Goal: Use online tool/utility

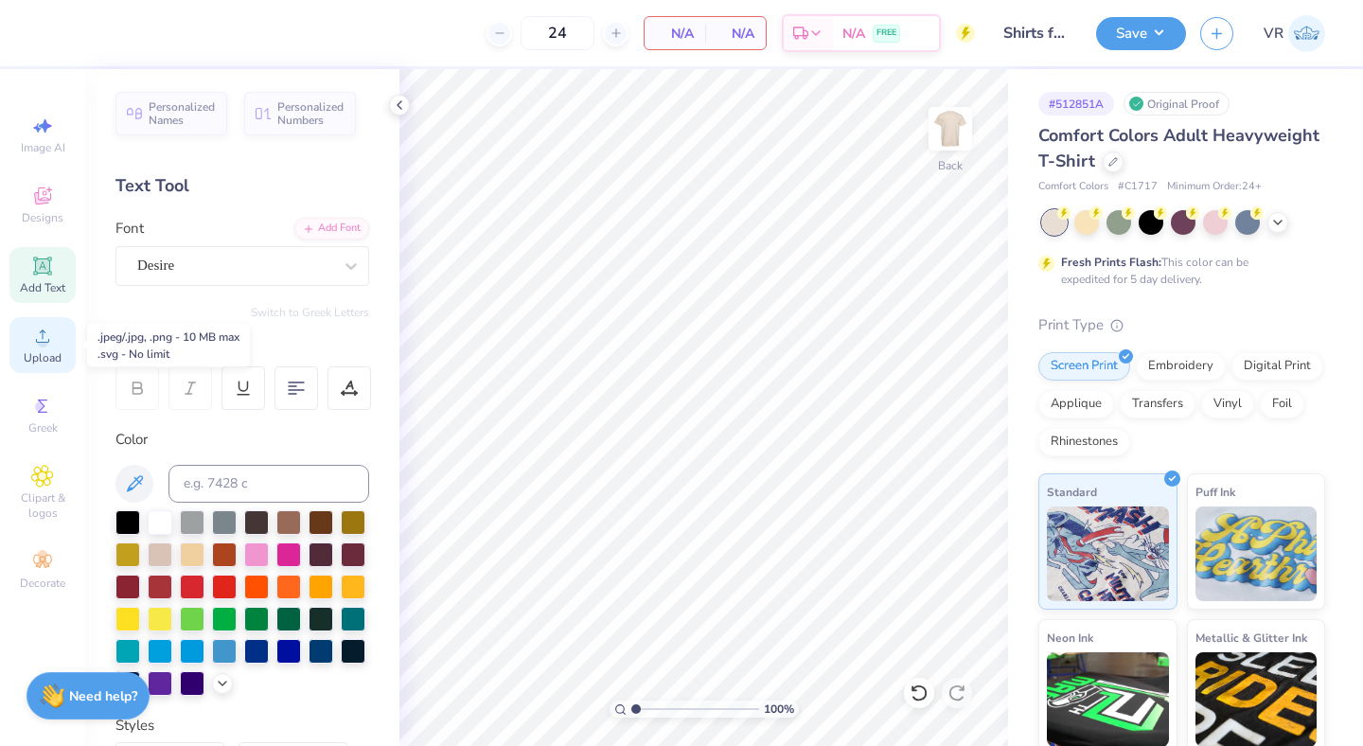
click at [57, 355] on span "Upload" at bounding box center [43, 357] width 38 height 15
click at [48, 354] on span "Upload" at bounding box center [43, 357] width 38 height 15
click at [37, 338] on icon at bounding box center [42, 336] width 23 height 23
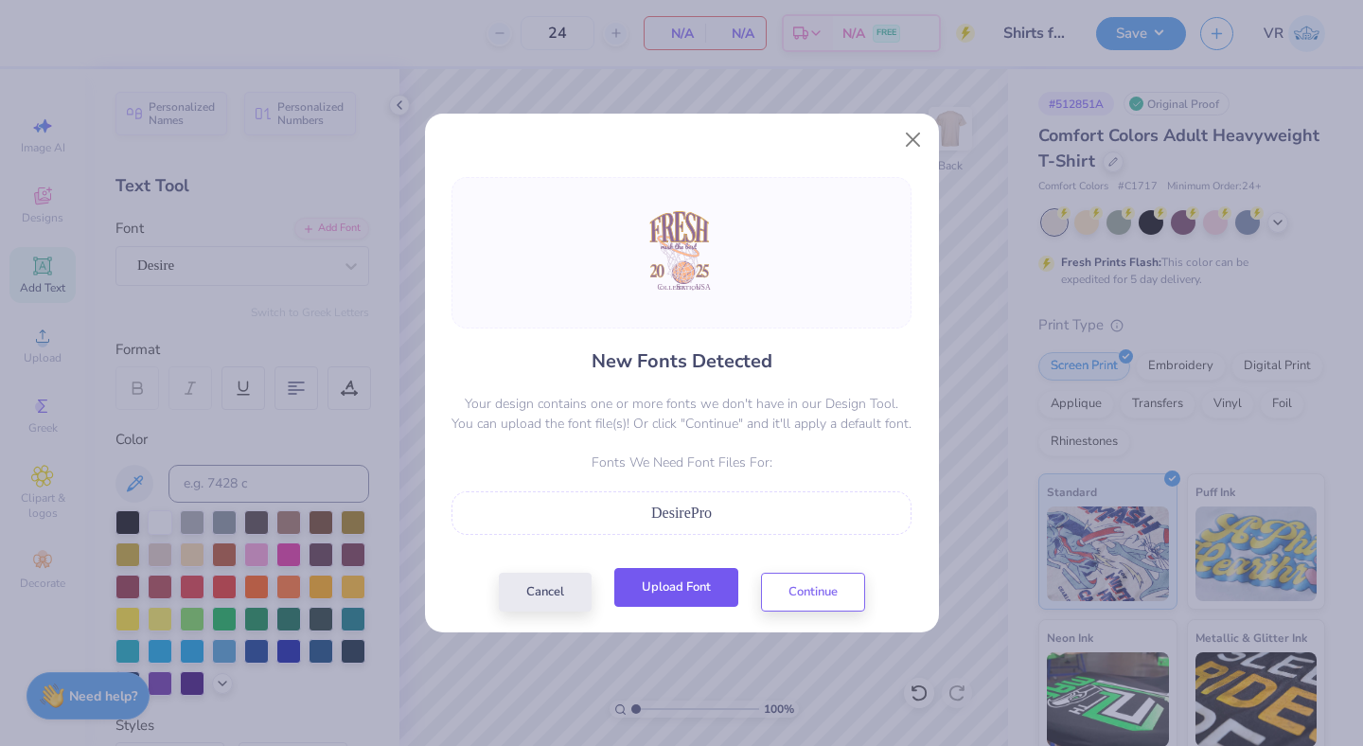
click at [696, 591] on button "Upload Font" at bounding box center [676, 587] width 124 height 39
click at [796, 608] on div "Cancel Upload Font Continue" at bounding box center [682, 592] width 366 height 39
click at [781, 580] on button "Continue" at bounding box center [813, 587] width 104 height 39
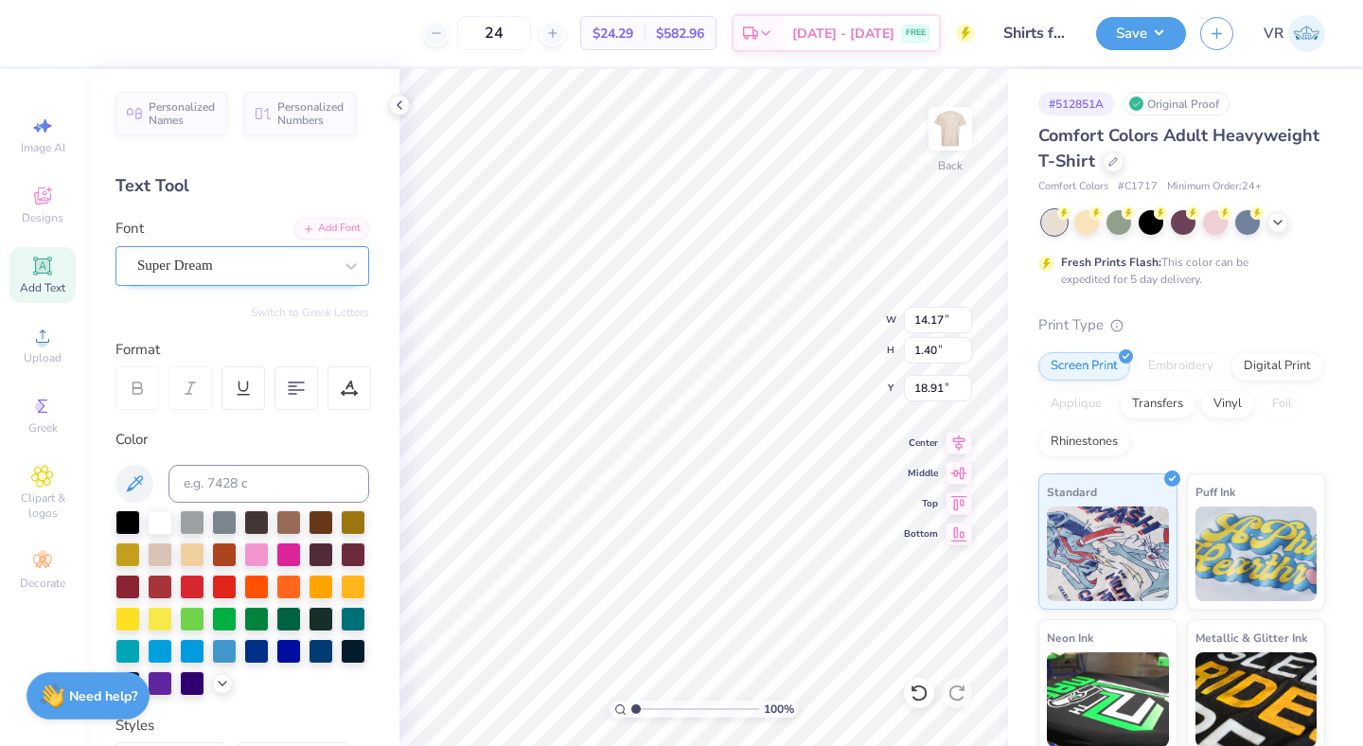
click at [226, 262] on div "Super Dream" at bounding box center [234, 265] width 199 height 29
type input "desire"
type input "11.20"
type input "1.33"
type input "18.99"
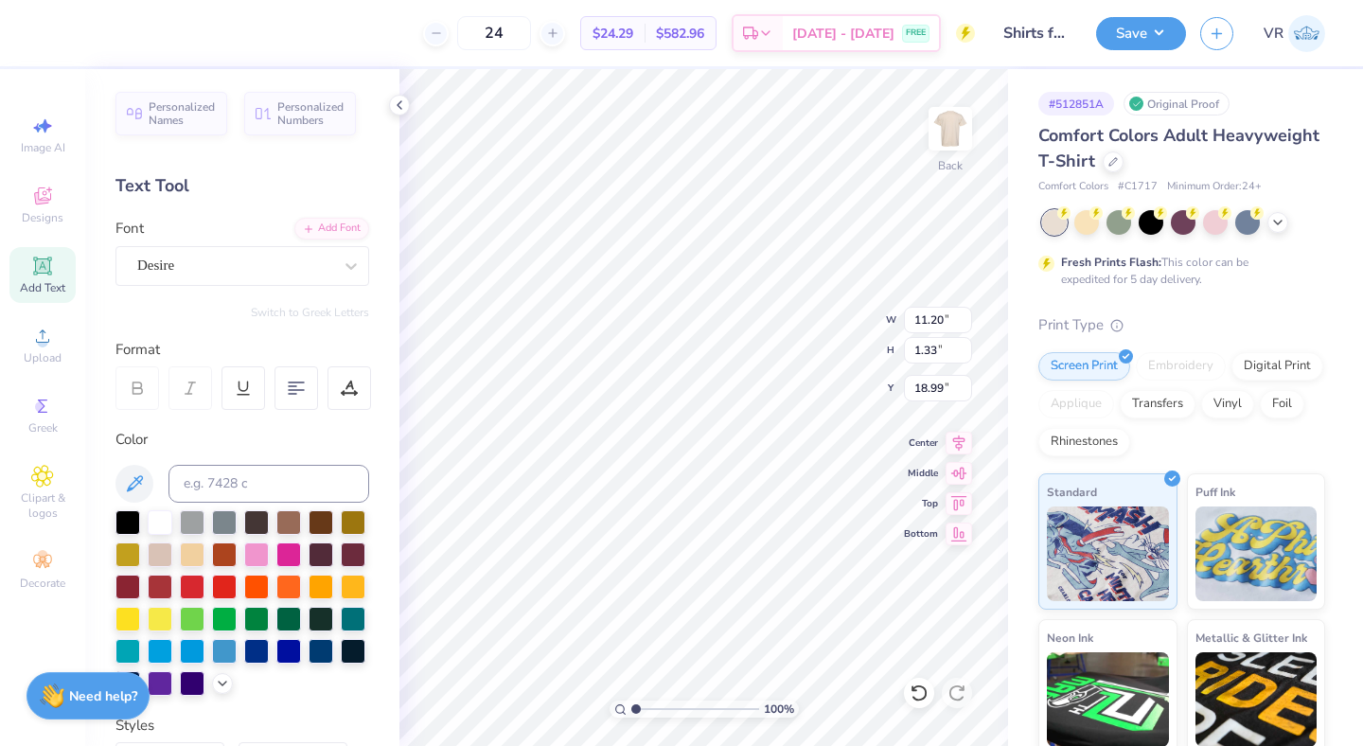
type input "10.05"
type input "1.19"
type input "8.71"
type input "1.03"
type input "19.14"
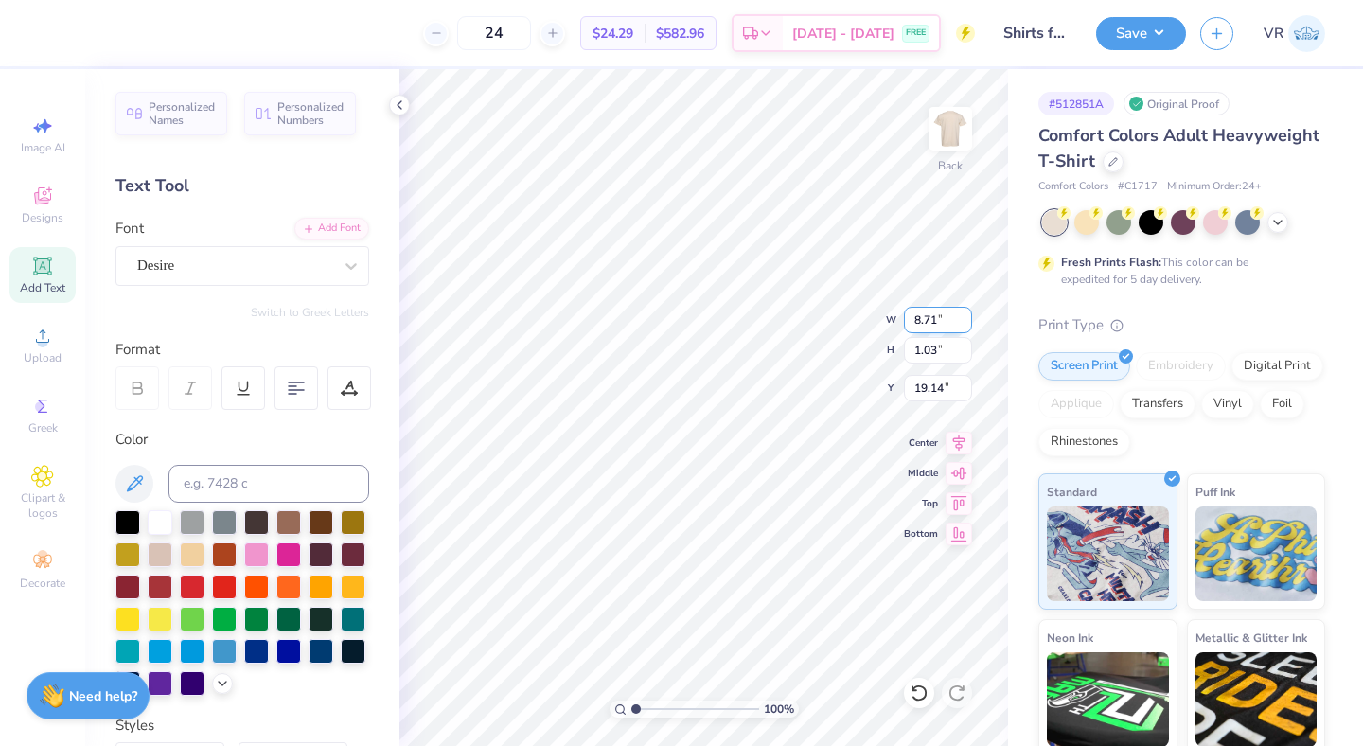
click at [919, 319] on input "8.71" at bounding box center [938, 320] width 68 height 27
type input "10.00"
type input "1.19"
type input "19.07"
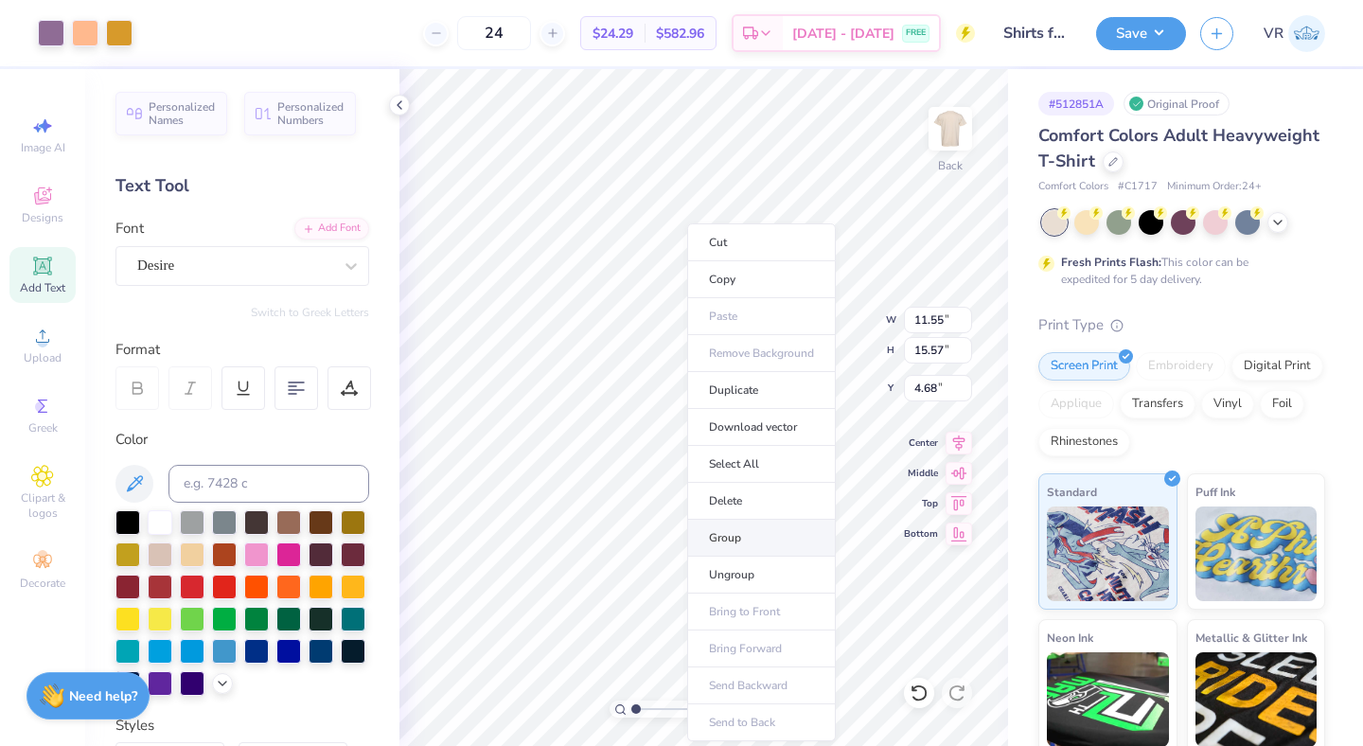
click at [759, 544] on li "Group" at bounding box center [761, 538] width 149 height 37
click at [753, 569] on li "Ungroup" at bounding box center [768, 575] width 149 height 37
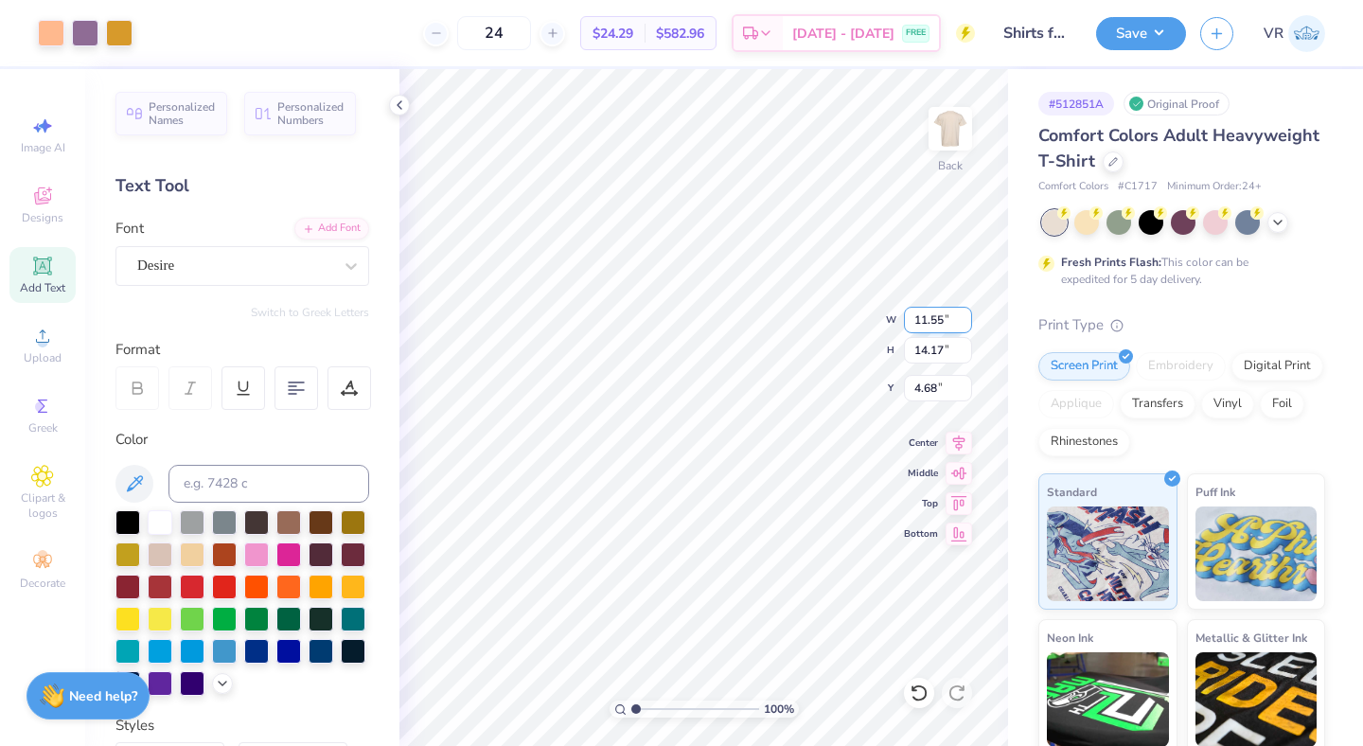
click at [925, 322] on input "11.55" at bounding box center [938, 320] width 68 height 27
type input "10.00"
type input "12.27"
type input "5.64"
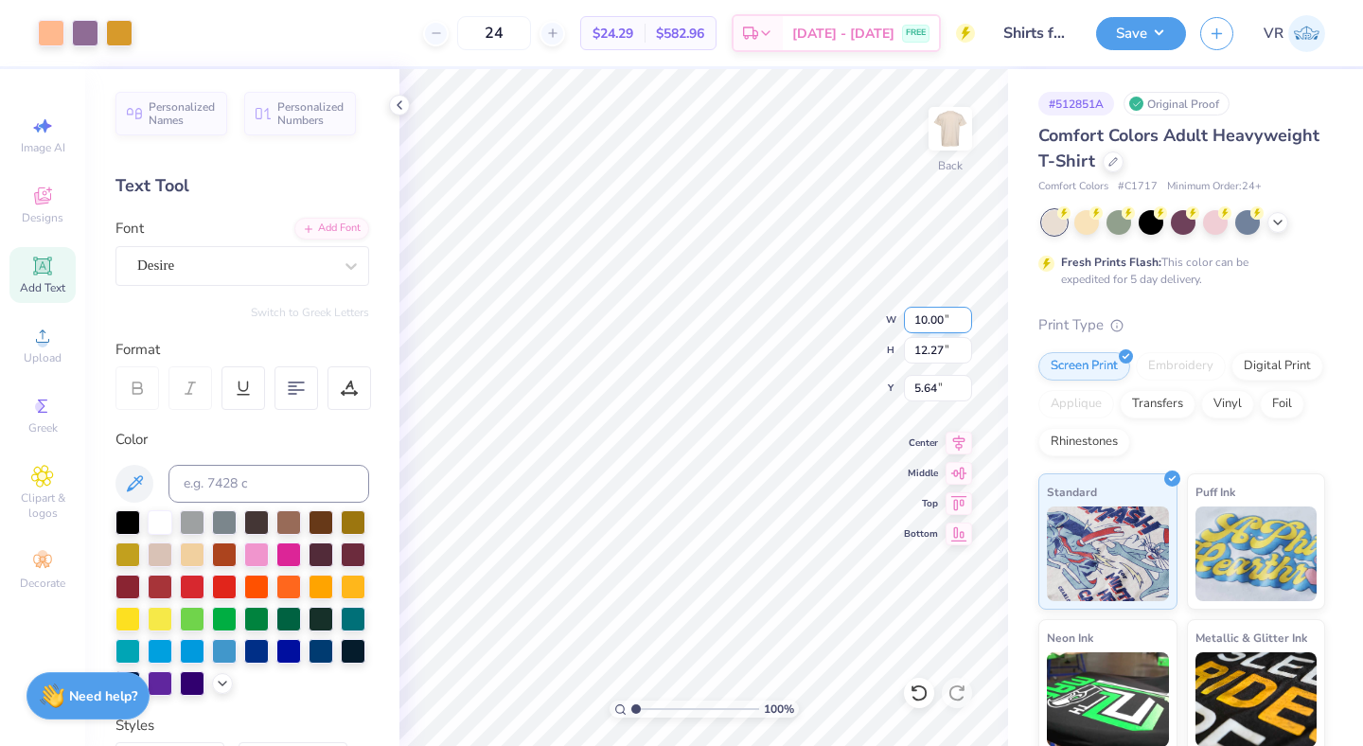
click at [927, 330] on input "10.00" at bounding box center [938, 320] width 68 height 27
click at [925, 324] on input "10.00" at bounding box center [938, 320] width 68 height 27
type input "5.00"
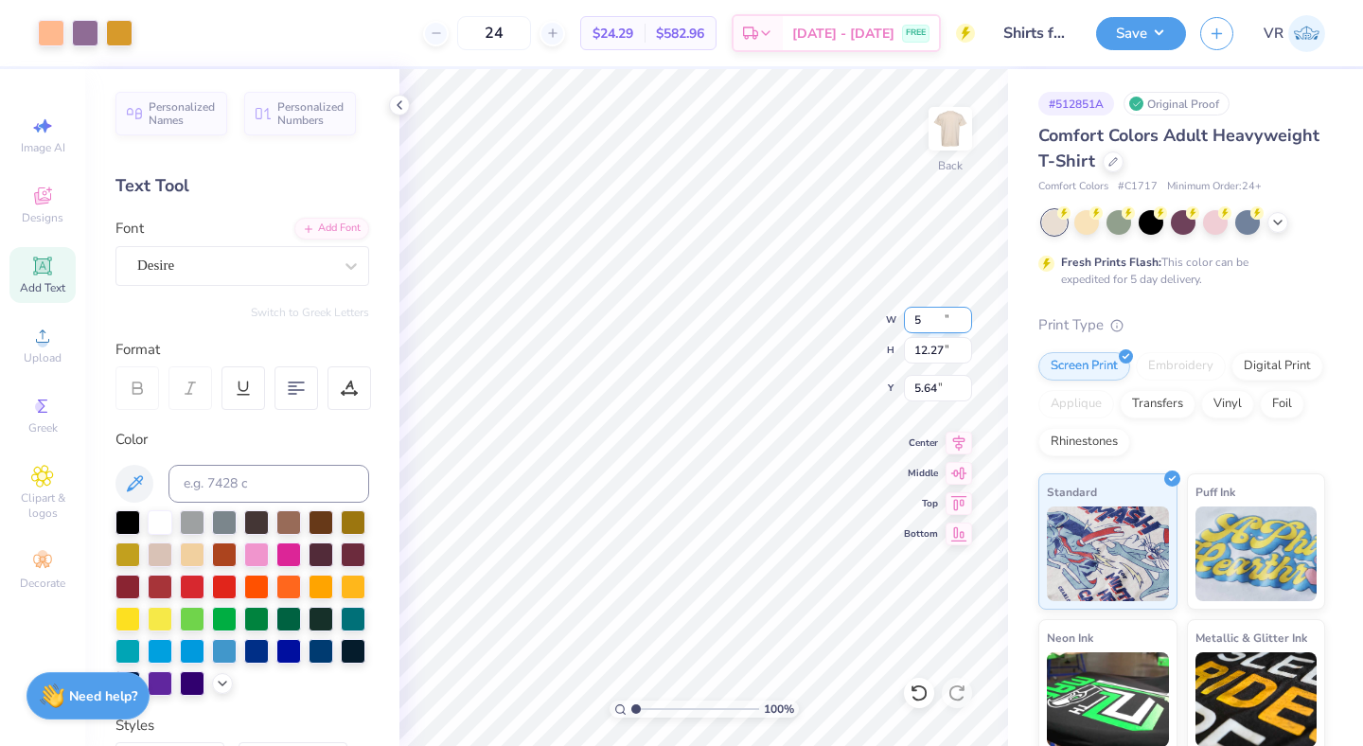
type input "6.13"
type input "8.70"
click at [925, 320] on input "5.00" at bounding box center [938, 320] width 68 height 27
click at [925, 691] on icon at bounding box center [919, 692] width 16 height 17
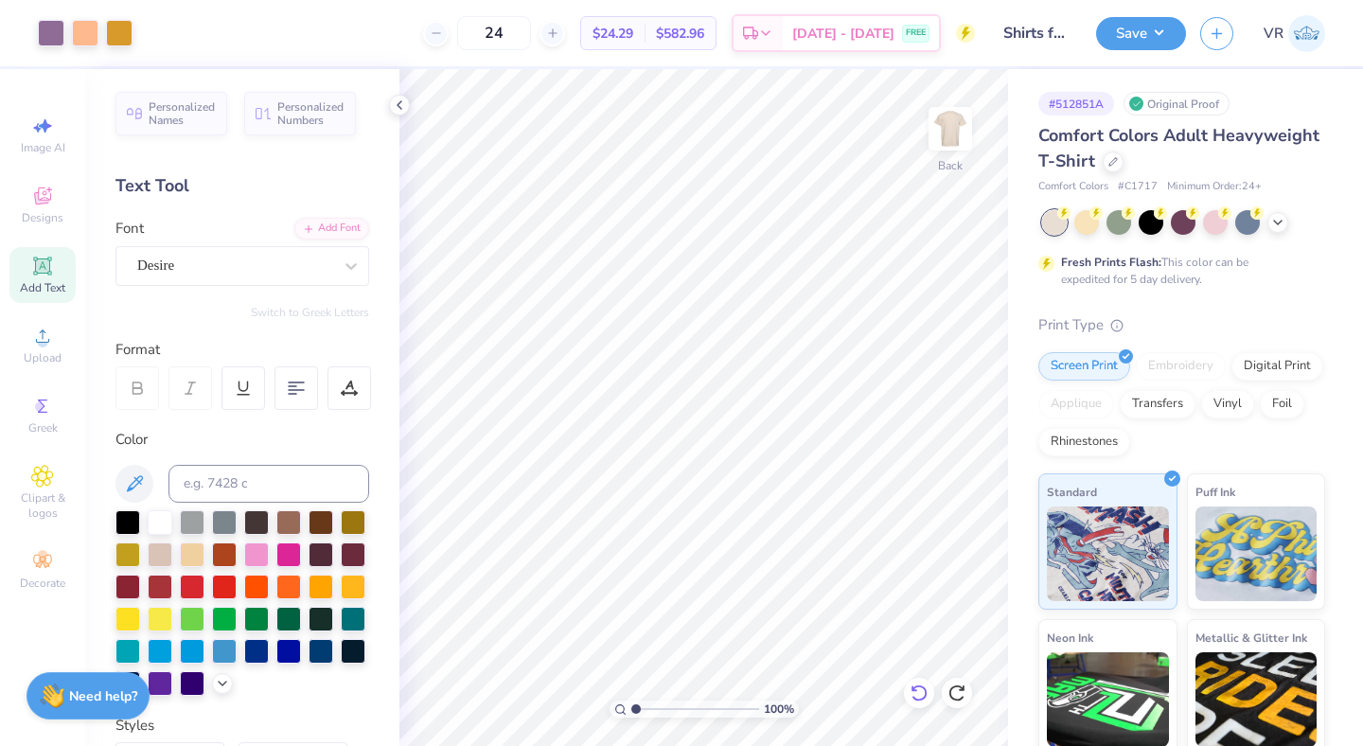
click at [915, 696] on icon at bounding box center [919, 692] width 19 height 19
type input "9.32"
type input "1.11"
type input "19.15"
type input "8.74"
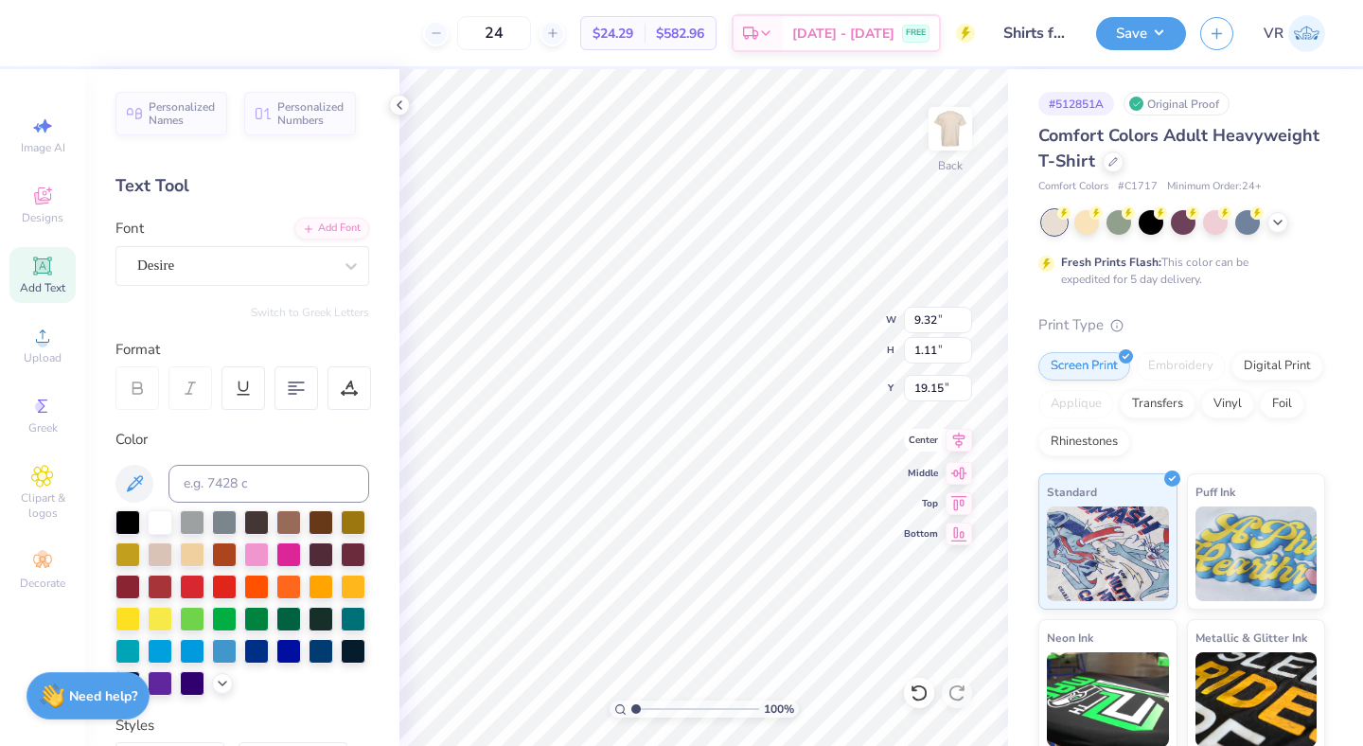
type input "1.04"
type input "19.22"
click at [961, 439] on icon at bounding box center [959, 440] width 27 height 23
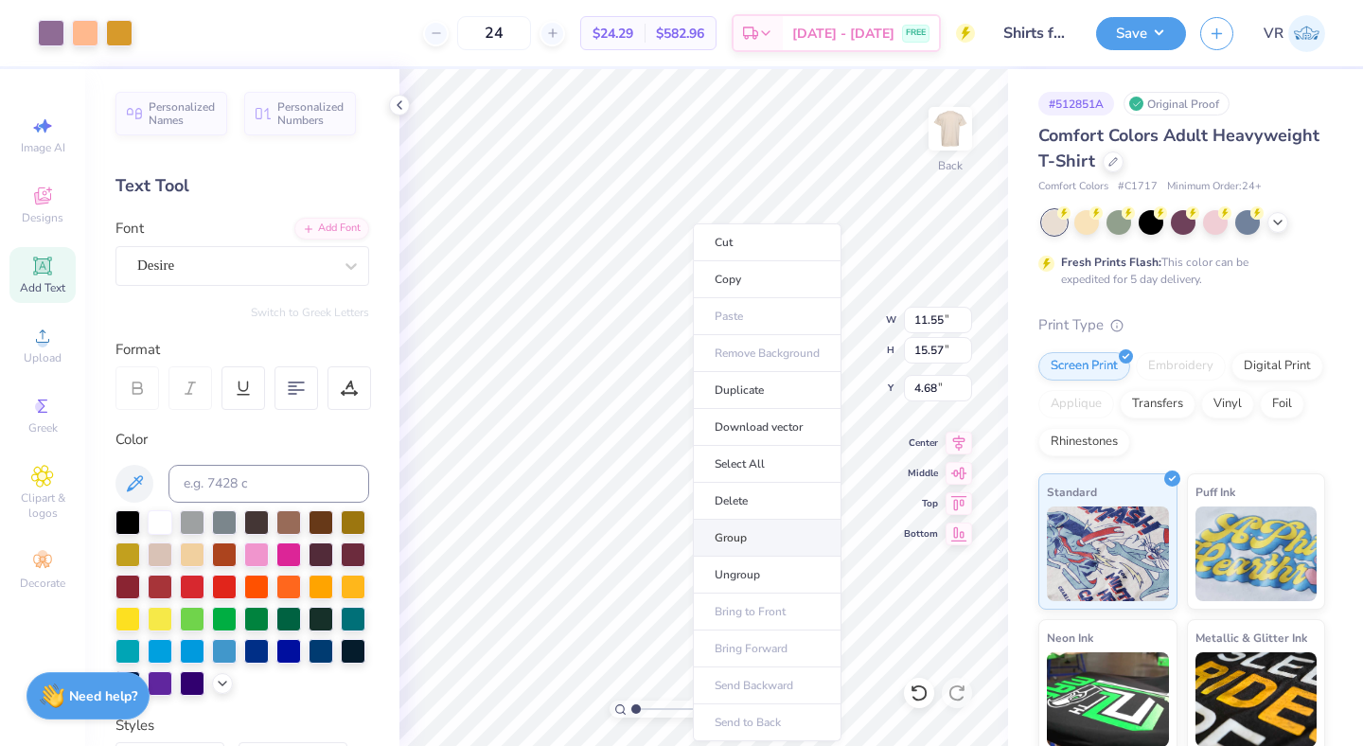
click at [744, 545] on li "Group" at bounding box center [767, 538] width 149 height 37
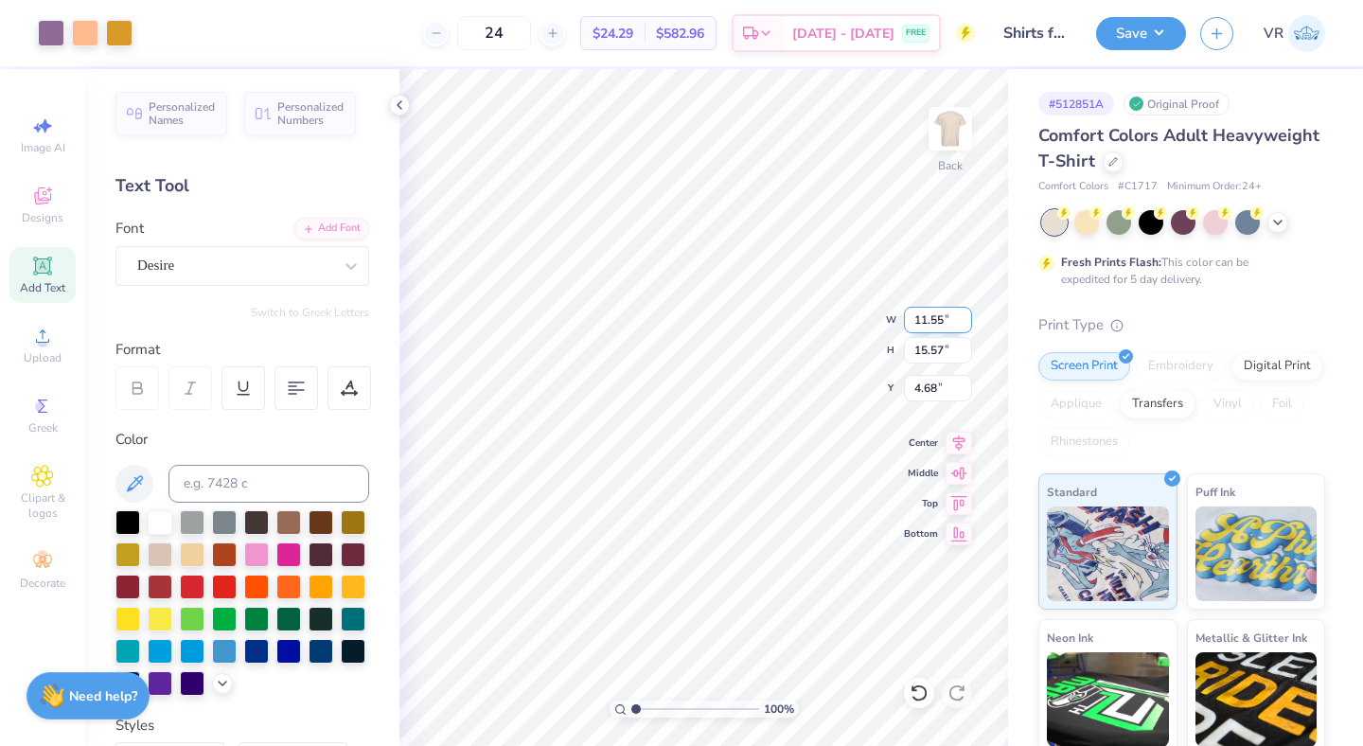
click at [918, 314] on input "11.55" at bounding box center [938, 320] width 68 height 27
type input "10.00"
type input "13.48"
click at [917, 392] on input "5.73" at bounding box center [938, 388] width 68 height 27
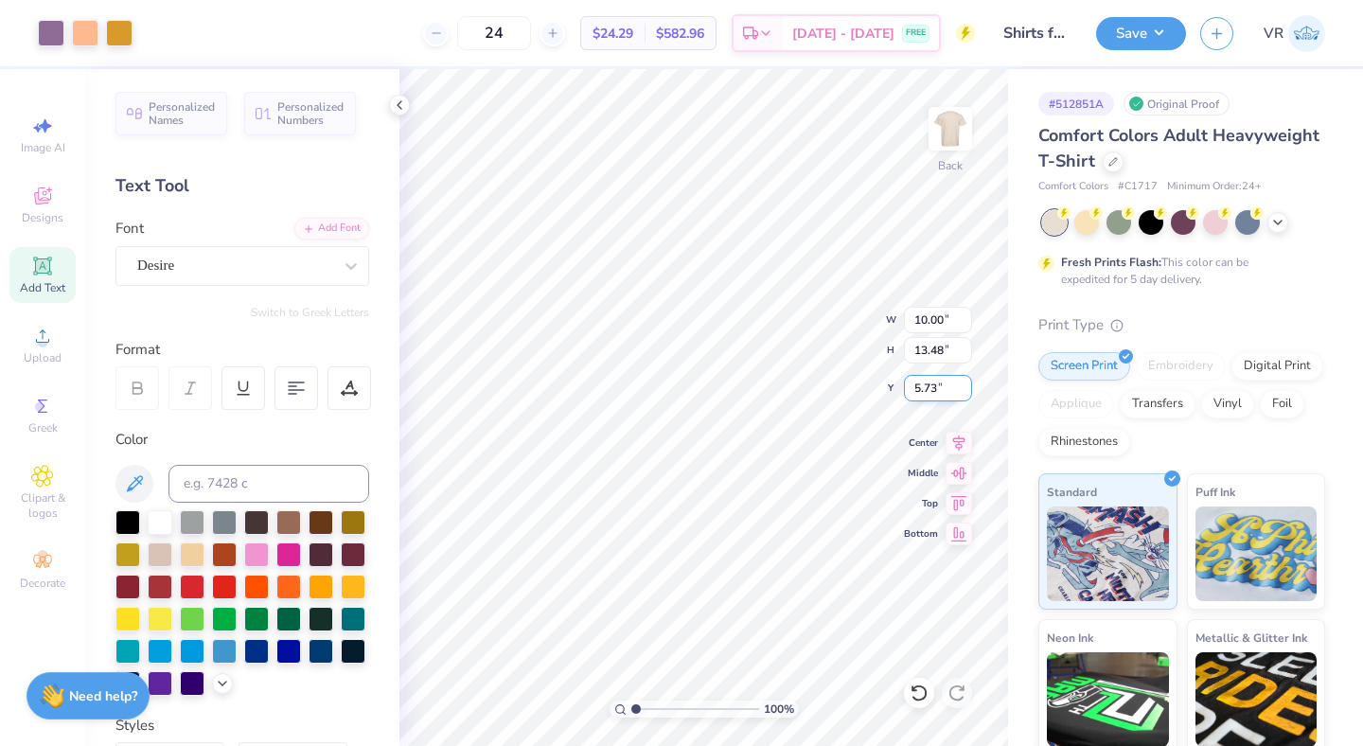
click at [917, 392] on input "5.73" at bounding box center [938, 388] width 68 height 27
type input "3.00"
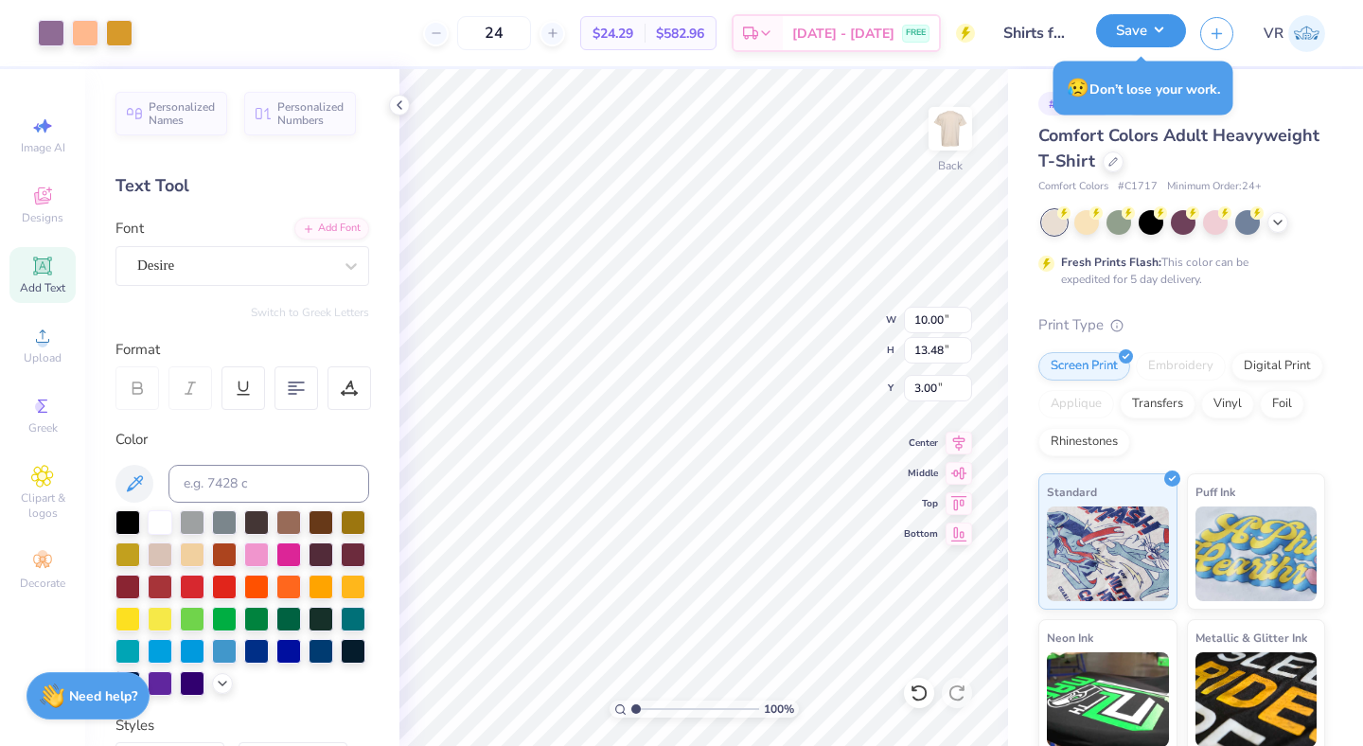
click at [1132, 30] on button "Save" at bounding box center [1141, 30] width 90 height 33
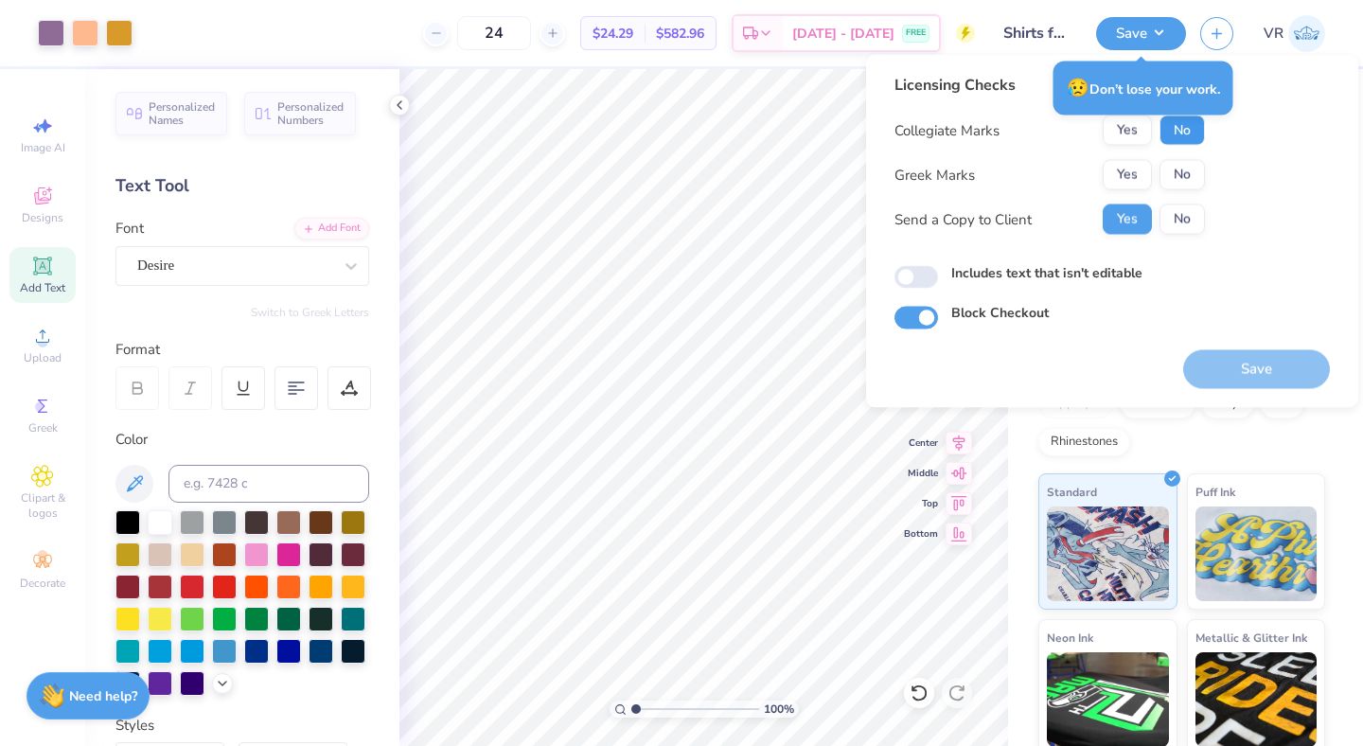
click at [1163, 132] on button "No" at bounding box center [1182, 130] width 45 height 30
click at [1174, 170] on button "No" at bounding box center [1182, 175] width 45 height 30
click at [1252, 355] on button "Save" at bounding box center [1256, 369] width 147 height 39
